Goal: Communication & Community: Connect with others

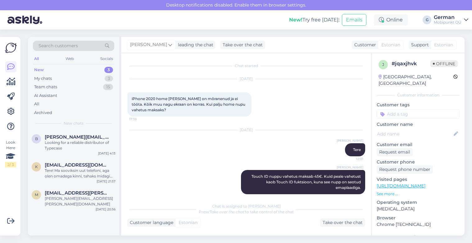
scroll to position [7, 0]
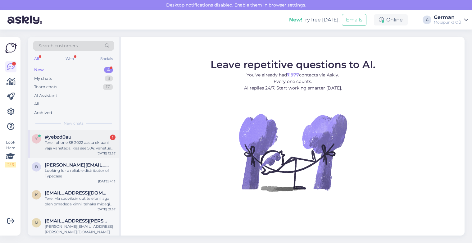
scroll to position [1, 0]
